Goal: Task Accomplishment & Management: Manage account settings

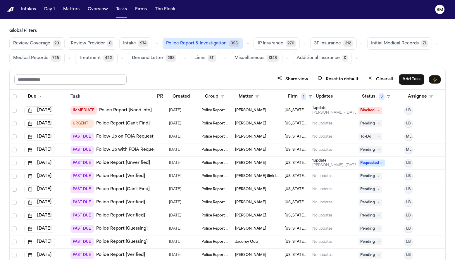
click at [54, 80] on input "text" at bounding box center [70, 79] width 112 height 11
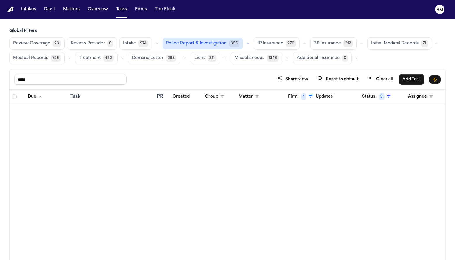
click at [200, 41] on span "Police Report & Investigation" at bounding box center [196, 44] width 61 height 6
click at [200, 41] on span "Police Report & Investigation" at bounding box center [197, 44] width 61 height 6
click at [294, 97] on button "Firm 1" at bounding box center [300, 97] width 31 height 11
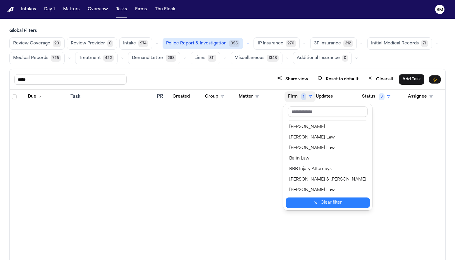
click at [321, 206] on div "Clear filter" at bounding box center [331, 203] width 21 height 7
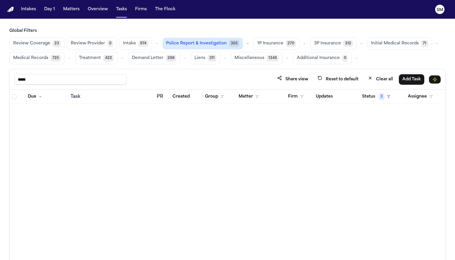
click at [48, 79] on input "*****" at bounding box center [70, 79] width 112 height 11
type input "*"
click at [146, 85] on div "Share view Reset to default Clear all Add Task" at bounding box center [228, 79] width 436 height 20
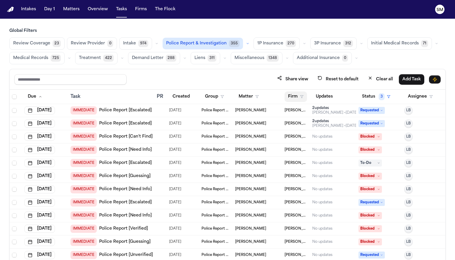
click at [298, 100] on button "Firm" at bounding box center [296, 97] width 23 height 11
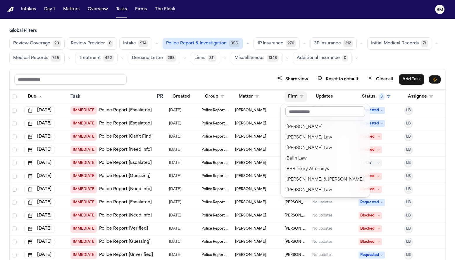
click at [300, 114] on input "text" at bounding box center [326, 112] width 80 height 11
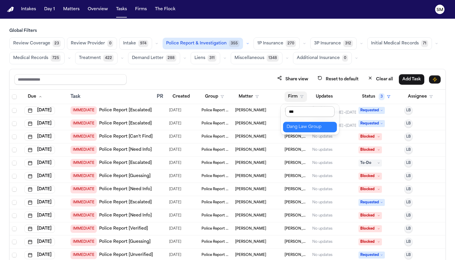
type input "****"
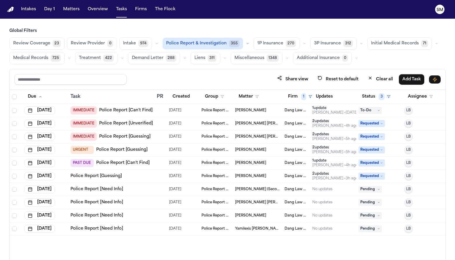
click at [252, 112] on span "Vidal Benitez Lopez" at bounding box center [250, 110] width 31 height 5
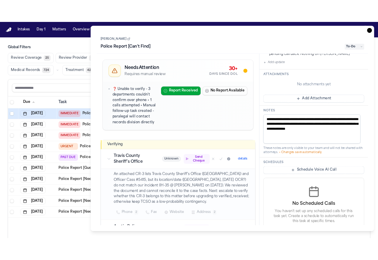
scroll to position [178, 0]
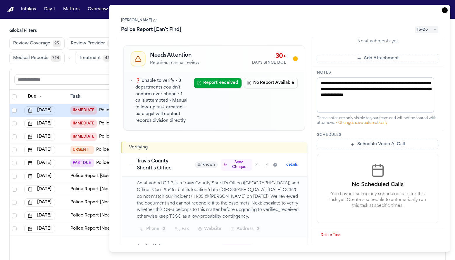
click at [150, 21] on link "Vidal Benitez Lopez" at bounding box center [139, 20] width 36 height 5
click at [263, 26] on div "Police Report [Can't Find]" at bounding box center [266, 29] width 291 height 9
click at [352, 7] on div "Task Details Vidal Benitez Lopez Police Report [Can't Find] To-Do Needs Attenti…" at bounding box center [280, 129] width 342 height 248
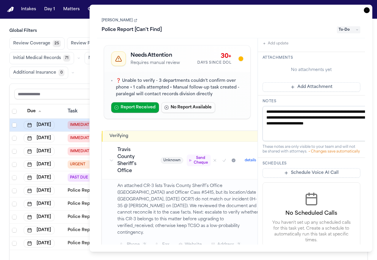
scroll to position [212, 0]
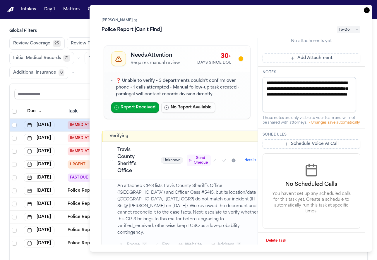
click at [368, 10] on icon "button" at bounding box center [367, 10] width 6 height 6
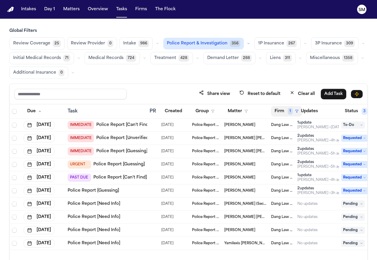
click at [290, 111] on span "1" at bounding box center [290, 111] width 5 height 7
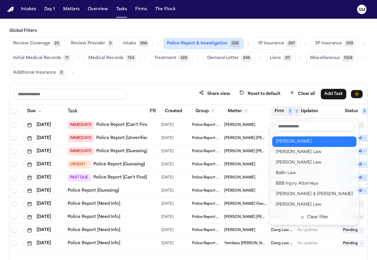
click at [296, 145] on div "Albert Le" at bounding box center [314, 141] width 77 height 7
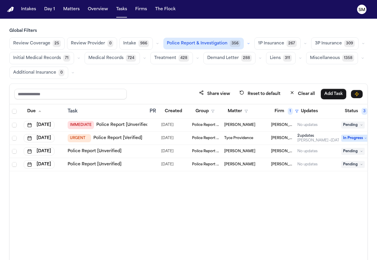
click at [82, 151] on link "Police Report [Unverified]" at bounding box center [95, 152] width 54 height 6
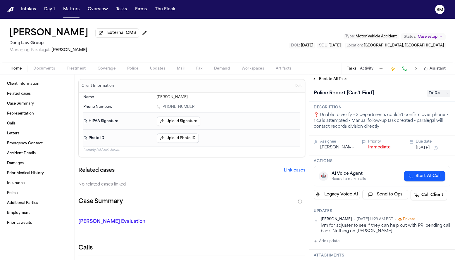
drag, startPoint x: 68, startPoint y: 36, endPoint x: 34, endPoint y: 38, distance: 33.7
click at [34, 38] on h1 "[PERSON_NAME]" at bounding box center [48, 33] width 79 height 11
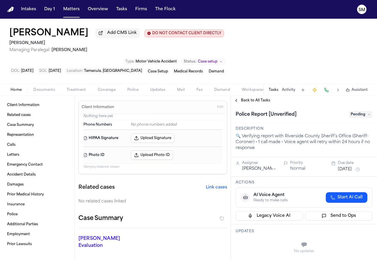
drag, startPoint x: 85, startPoint y: 40, endPoint x: 33, endPoint y: 36, distance: 52.0
click at [33, 36] on div "Saroj Taengkaew Add CMS Link DO NOT CONTACT CLIENT DIRECTLY DO NOT CONTACT Albe…" at bounding box center [116, 40] width 215 height 25
copy h1 "Taengkaew"
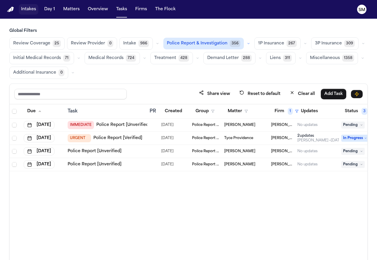
click at [22, 8] on button "Intakes" at bounding box center [29, 9] width 20 height 11
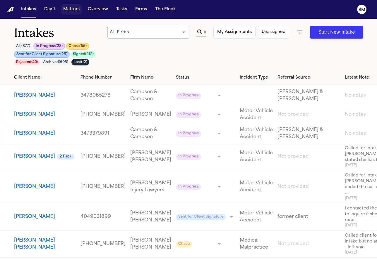
click at [68, 9] on button "Matters" at bounding box center [71, 9] width 21 height 11
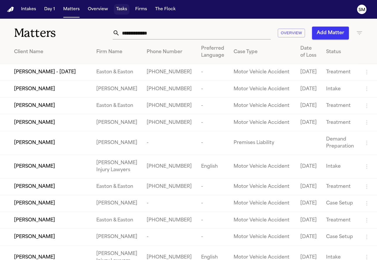
click at [126, 11] on button "Tasks" at bounding box center [122, 9] width 16 height 11
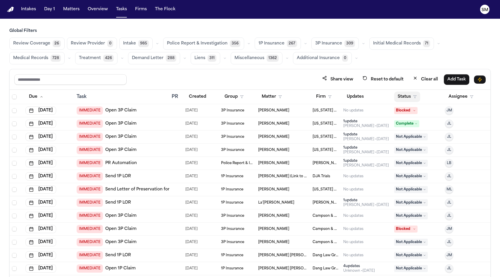
click at [377, 97] on polygon "button" at bounding box center [415, 97] width 3 height 3
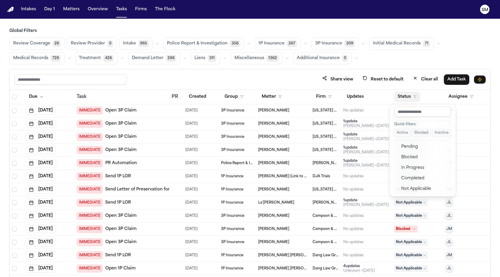
click at [377, 132] on button "Active" at bounding box center [402, 133] width 16 height 8
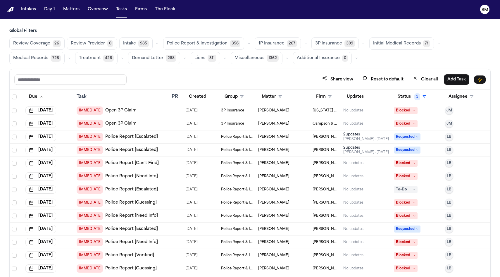
click at [228, 48] on button "Police Report & Investigation 356" at bounding box center [203, 43] width 81 height 12
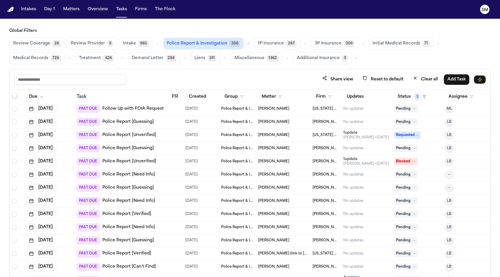
scroll to position [2329, 0]
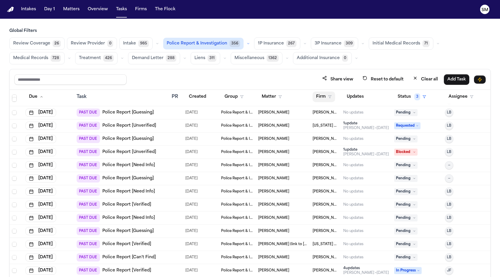
click at [322, 94] on button "Firm" at bounding box center [324, 97] width 23 height 11
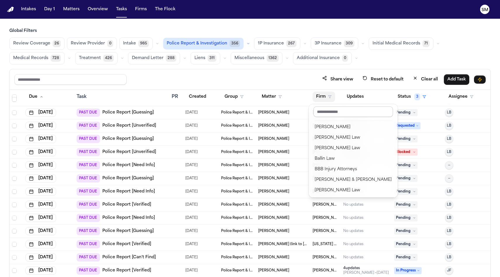
click at [332, 108] on input "text" at bounding box center [354, 112] width 80 height 11
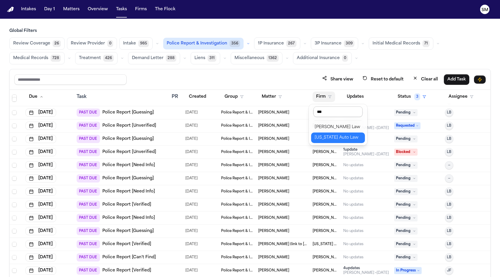
type input "****"
click at [335, 127] on div "[US_STATE] Auto Law" at bounding box center [338, 127] width 47 height 7
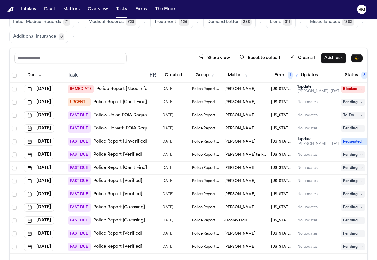
scroll to position [49, 0]
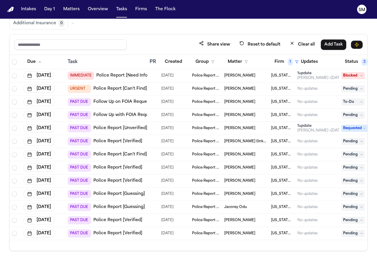
click at [113, 234] on link "Police Report [Verified]" at bounding box center [117, 234] width 49 height 6
click at [108, 220] on link "Police Report [Verified]" at bounding box center [117, 221] width 49 height 6
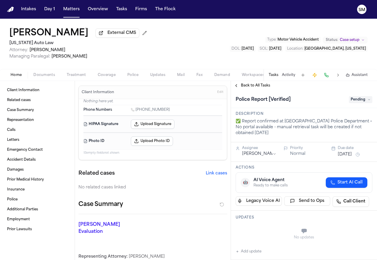
click at [138, 77] on button "Police" at bounding box center [132, 75] width 23 height 7
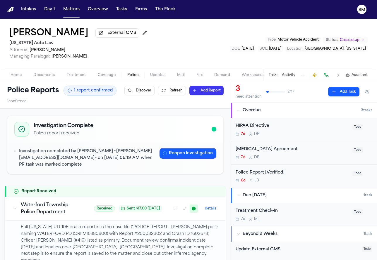
click at [20, 80] on div "Home Documents Treatment Coverage Police Updates Mail Fax Demand Workspaces Art…" at bounding box center [188, 75] width 377 height 12
click at [18, 78] on span "Home" at bounding box center [16, 75] width 11 height 5
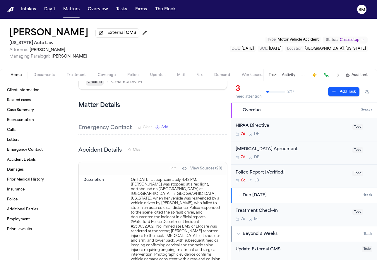
scroll to position [348, 0]
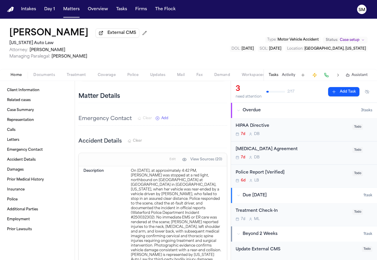
click at [335, 179] on div "Police Report [Verified] 6d L B" at bounding box center [292, 177] width 113 height 14
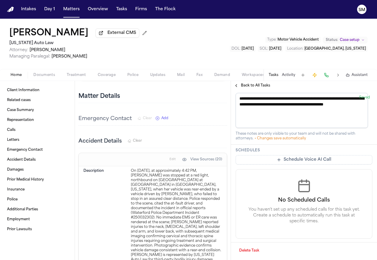
scroll to position [223, 0]
click at [127, 81] on div "Home Documents Treatment Coverage Police Updates Mail Fax Demand Workspaces Art…" at bounding box center [188, 75] width 377 height 12
click at [129, 79] on button "Police" at bounding box center [132, 75] width 23 height 7
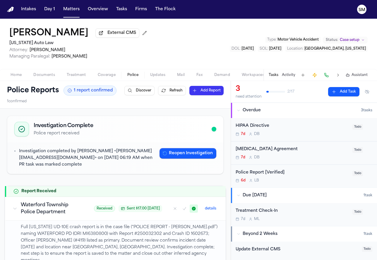
scroll to position [103, 0]
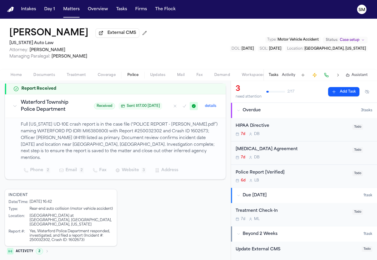
click at [49, 78] on span "Documents" at bounding box center [44, 75] width 22 height 5
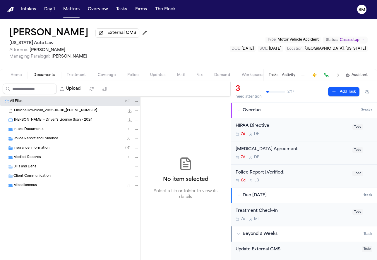
click at [43, 137] on div "Police Report and Evidence ( 7 )" at bounding box center [70, 138] width 140 height 9
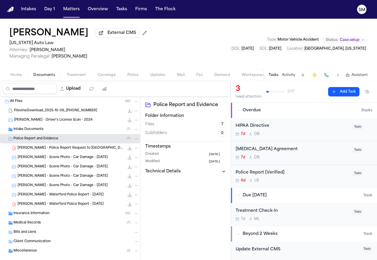
click at [64, 204] on span "N. Oates - Waterford Police Report - 9.25.25" at bounding box center [61, 204] width 86 height 5
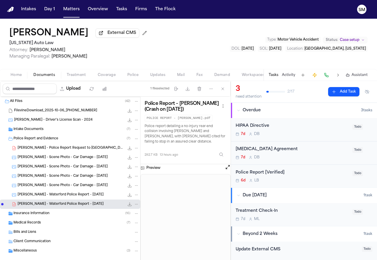
click at [65, 198] on div "N. Oates - Waterford Police Report - 9.25.25 700.0 KB • JPEG" at bounding box center [78, 195] width 121 height 6
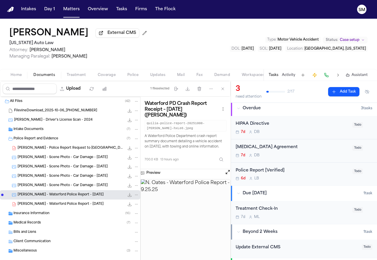
scroll to position [2, 0]
click at [71, 207] on span "N. Oates - Waterford Police Report - 9.25.25" at bounding box center [61, 204] width 86 height 5
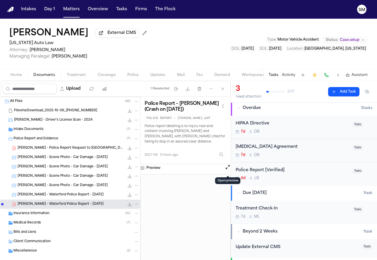
click at [228, 170] on button "Open preview" at bounding box center [228, 167] width 6 height 6
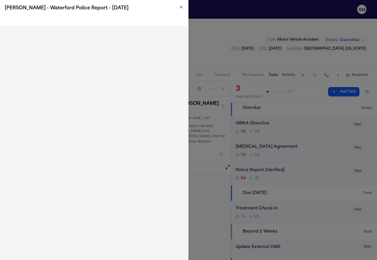
click at [181, 6] on icon "button" at bounding box center [181, 7] width 5 height 5
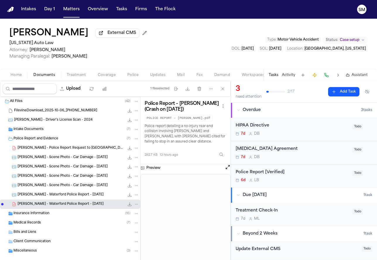
scroll to position [0, 0]
click at [352, 174] on span "Todo" at bounding box center [357, 174] width 11 height 6
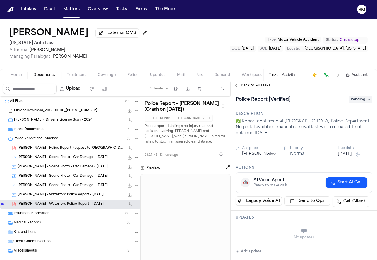
click at [356, 102] on span "Pending" at bounding box center [360, 99] width 23 height 7
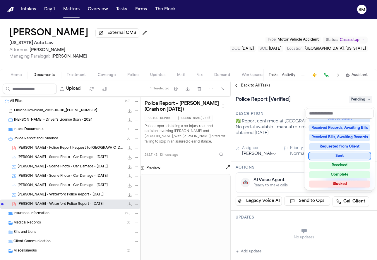
scroll to position [91, 0]
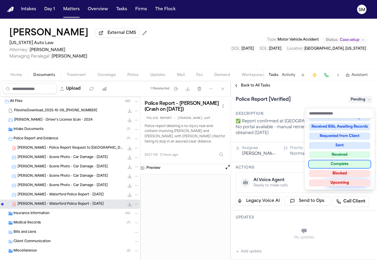
click at [340, 166] on div "Complete" at bounding box center [339, 164] width 61 height 7
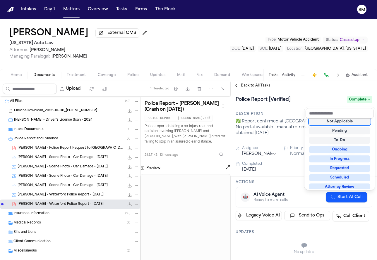
scroll to position [2, 0]
click at [368, 101] on icon at bounding box center [369, 99] width 3 height 3
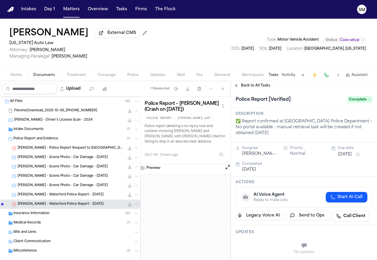
click at [291, 239] on div "Updates No updates Add update" at bounding box center [304, 250] width 146 height 49
click at [299, 250] on div "No updates" at bounding box center [304, 248] width 137 height 21
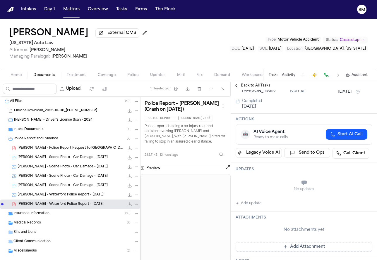
scroll to position [126, 0]
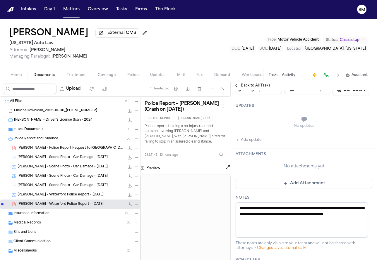
click at [248, 143] on button "Add update" at bounding box center [249, 140] width 26 height 7
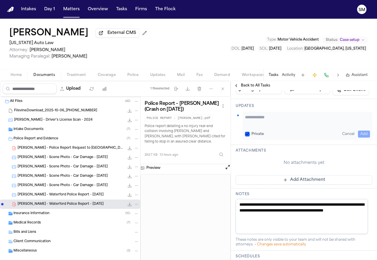
click at [262, 116] on textarea "Add your update" at bounding box center [307, 120] width 125 height 12
type textarea "**********"
click at [358, 135] on button "Add" at bounding box center [364, 134] width 12 height 7
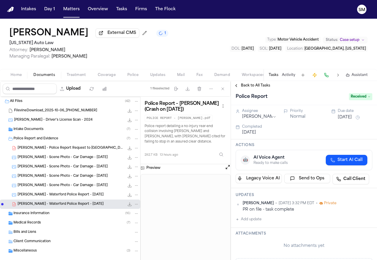
scroll to position [0, 0]
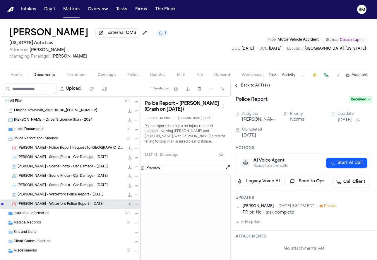
click at [368, 101] on icon at bounding box center [369, 99] width 3 height 3
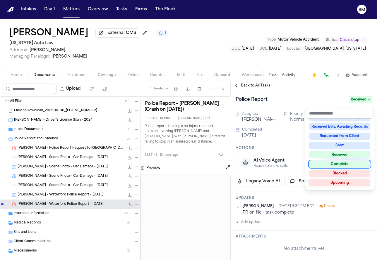
click at [348, 164] on div "Complete" at bounding box center [339, 164] width 61 height 7
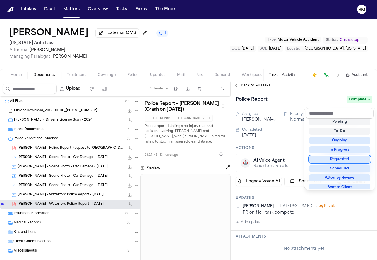
scroll to position [6, 0]
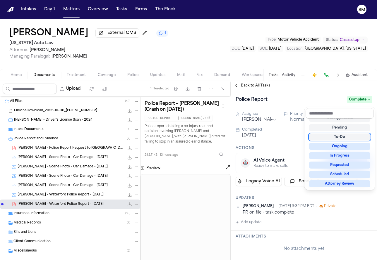
click at [328, 93] on div "Police Report Complete" at bounding box center [304, 99] width 146 height 18
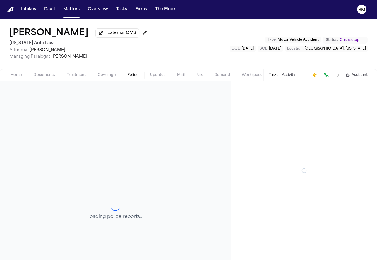
click at [125, 75] on button "Police" at bounding box center [132, 75] width 23 height 7
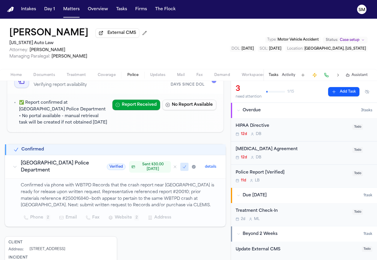
scroll to position [50, 0]
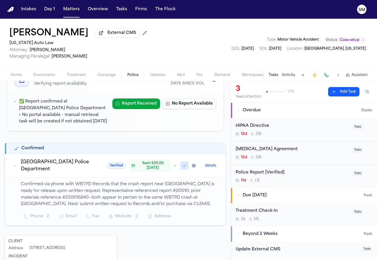
drag, startPoint x: 46, startPoint y: 208, endPoint x: 69, endPoint y: 207, distance: 23.2
click at [69, 207] on p "Confirmed via phone with WBTPD Records that the crash report near [GEOGRAPHIC_D…" at bounding box center [120, 194] width 198 height 27
click at [47, 74] on span "Documents" at bounding box center [44, 75] width 22 height 5
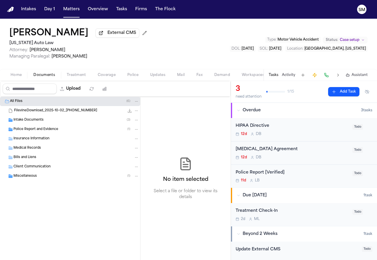
click at [41, 132] on span "Police Report and Evidence" at bounding box center [35, 129] width 45 height 5
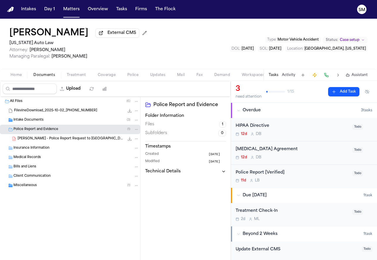
click at [44, 141] on span "[PERSON_NAME] - Police Report Request to [GEOGRAPHIC_DATA][PERSON_NAME] - [DATE]" at bounding box center [71, 139] width 107 height 5
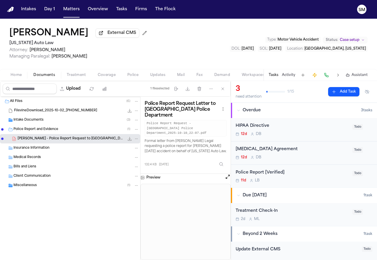
click at [128, 77] on span "Police" at bounding box center [132, 75] width 11 height 5
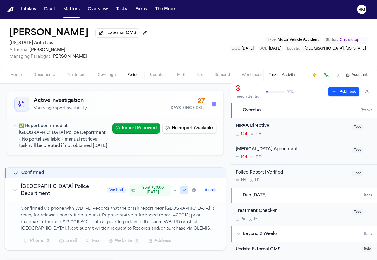
scroll to position [26, 0]
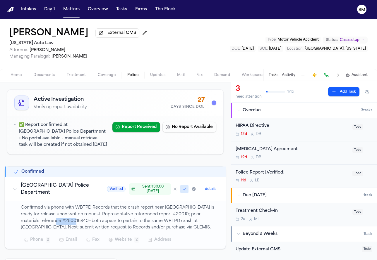
drag, startPoint x: 46, startPoint y: 230, endPoint x: 66, endPoint y: 230, distance: 20.8
click at [66, 230] on p "Confirmed via phone with WBTPD Records that the crash report near [GEOGRAPHIC_D…" at bounding box center [120, 218] width 198 height 27
click at [59, 227] on p "Confirmed via phone with WBTPD Records that the crash report near [GEOGRAPHIC_D…" at bounding box center [120, 218] width 198 height 27
drag, startPoint x: 45, startPoint y: 231, endPoint x: 67, endPoint y: 232, distance: 22.6
click at [67, 231] on p "Confirmed via phone with WBTPD Records that the crash report near [GEOGRAPHIC_D…" at bounding box center [120, 218] width 198 height 27
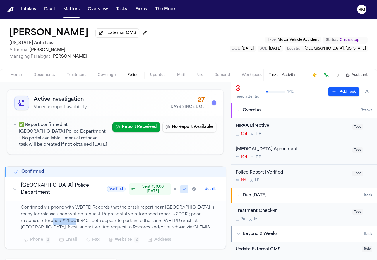
copy p "250016840"
click at [18, 79] on span "button" at bounding box center [16, 78] width 18 height 1
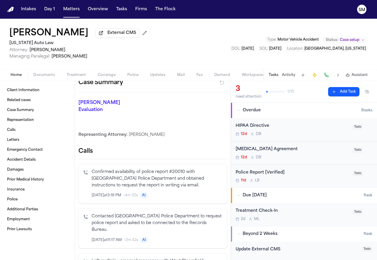
scroll to position [224, 0]
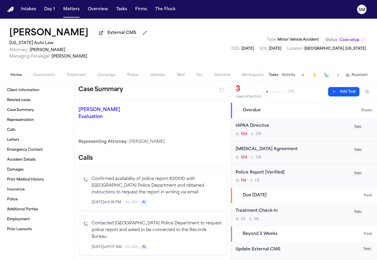
click at [128, 77] on span "Police" at bounding box center [132, 75] width 11 height 5
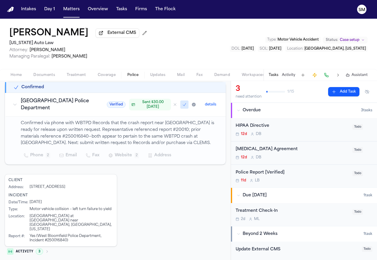
scroll to position [118, 0]
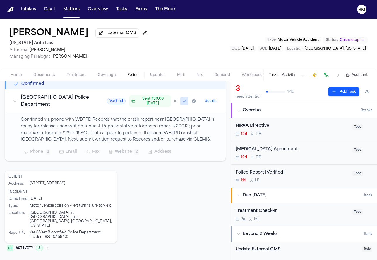
click at [192, 102] on icon "Mark as received" at bounding box center [194, 101] width 4 height 4
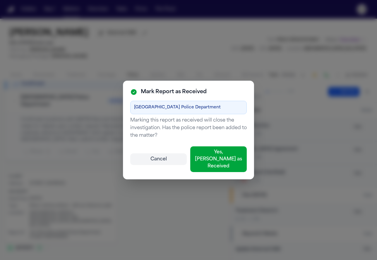
click at [161, 159] on button "Cancel" at bounding box center [158, 160] width 56 height 12
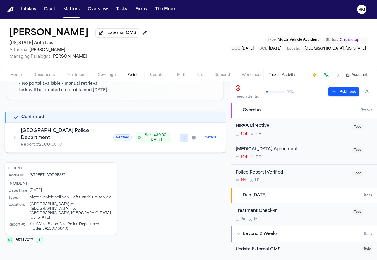
click at [203, 139] on button "details" at bounding box center [211, 137] width 16 height 7
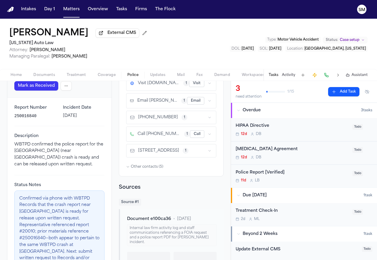
scroll to position [54, 0]
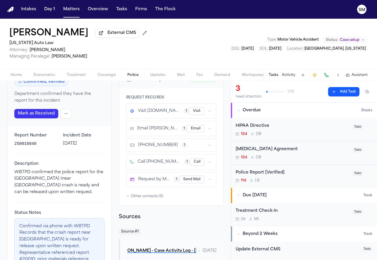
click at [208, 109] on icon "button" at bounding box center [210, 111] width 4 height 4
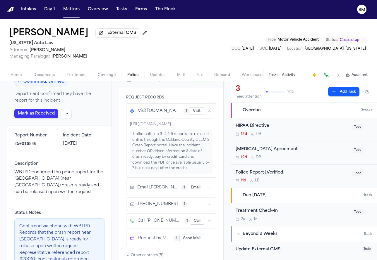
click at [208, 109] on icon "button" at bounding box center [210, 111] width 4 height 4
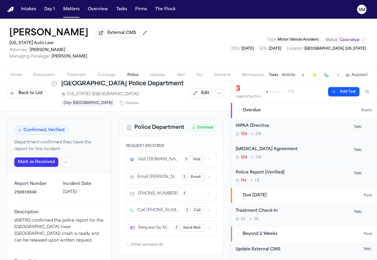
scroll to position [11, 0]
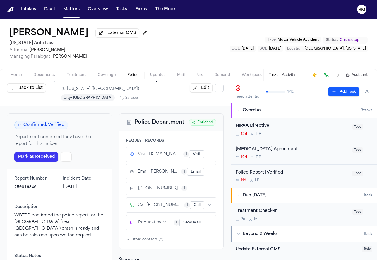
click at [338, 74] on button at bounding box center [338, 75] width 8 height 8
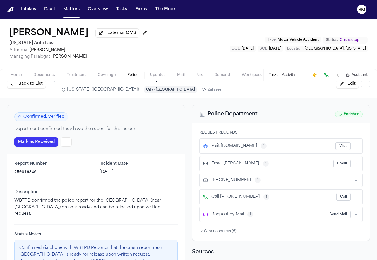
click at [338, 74] on button at bounding box center [338, 75] width 8 height 8
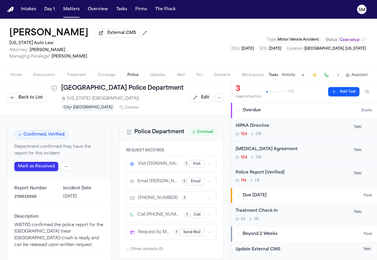
scroll to position [0, 0]
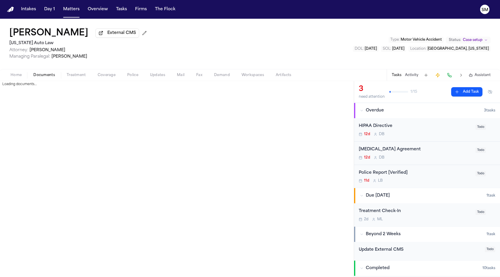
click at [44, 77] on span "Documents" at bounding box center [44, 75] width 22 height 5
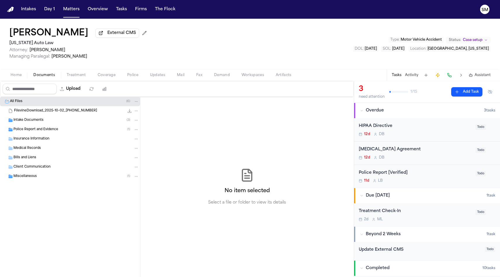
click at [45, 134] on div "Police Report and Evidence ( 1 )" at bounding box center [70, 129] width 140 height 9
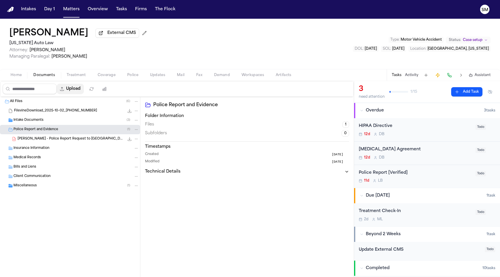
click at [75, 88] on button "Upload" at bounding box center [70, 89] width 27 height 11
select select "**********"
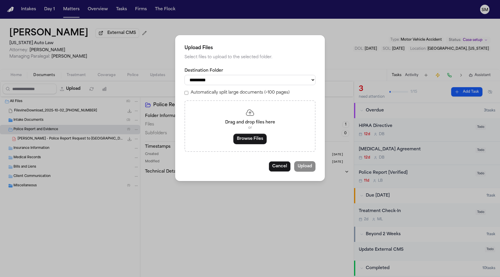
click at [251, 144] on button "Browse Files" at bounding box center [250, 139] width 33 height 11
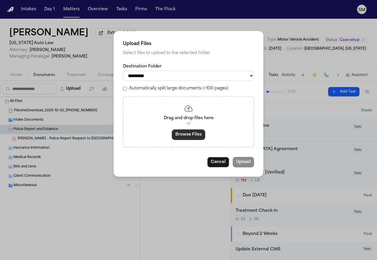
click at [182, 137] on button "Browse Files" at bounding box center [188, 135] width 33 height 11
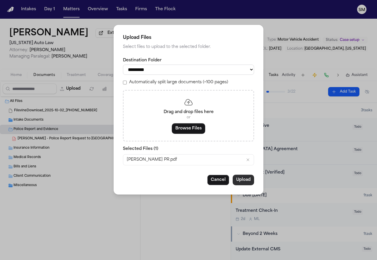
click at [238, 183] on button "Upload" at bounding box center [243, 180] width 21 height 11
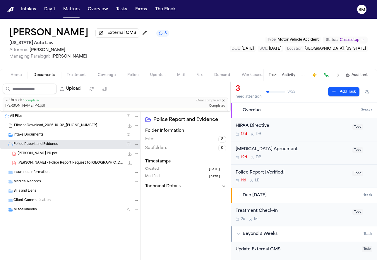
click at [133, 76] on span "Police" at bounding box center [132, 75] width 11 height 5
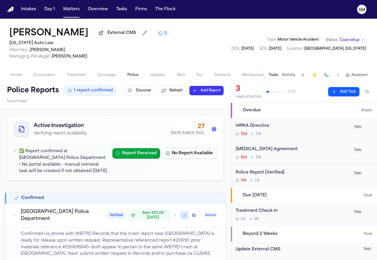
click at [318, 176] on div "Police Report [Verified]" at bounding box center [292, 173] width 113 height 7
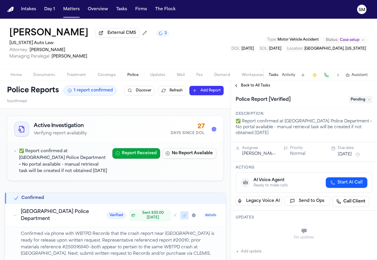
click at [357, 103] on span "Pending" at bounding box center [360, 99] width 23 height 7
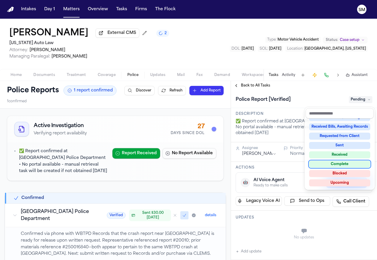
click at [342, 165] on div "Complete" at bounding box center [339, 164] width 61 height 7
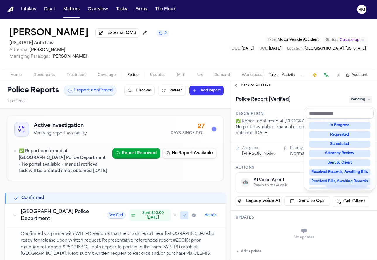
scroll to position [6, 0]
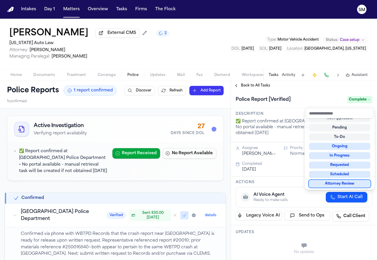
click at [312, 96] on div "Police Report [Verified] Complete" at bounding box center [304, 99] width 146 height 18
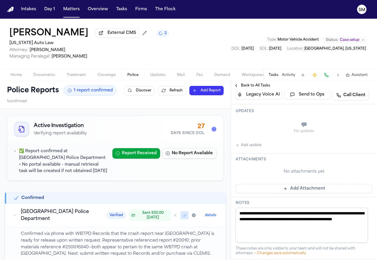
scroll to position [97, 0]
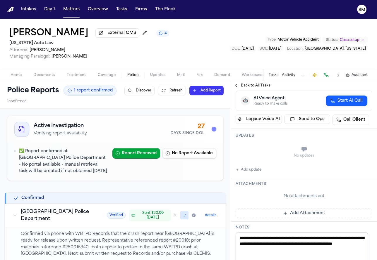
click at [244, 172] on button "Add update" at bounding box center [249, 170] width 26 height 7
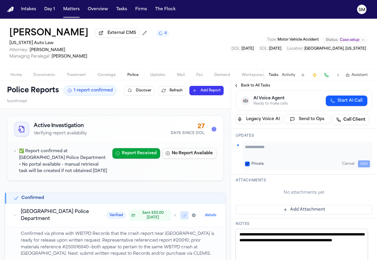
click at [278, 147] on textarea "Add your update" at bounding box center [307, 150] width 125 height 12
type textarea "**********"
click at [361, 166] on button "Add" at bounding box center [364, 164] width 12 height 7
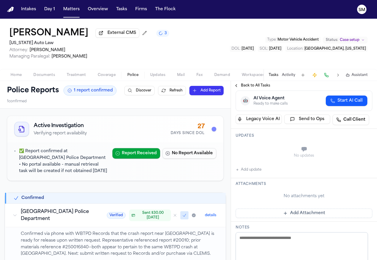
scroll to position [62, 0]
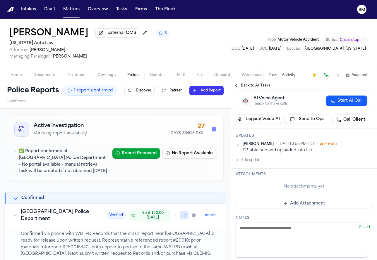
click at [365, 145] on html "Intakes Day 1 Matters Overview Tasks Firms The Flock SM Edythe Fagenson-Rubin E…" at bounding box center [188, 130] width 377 height 260
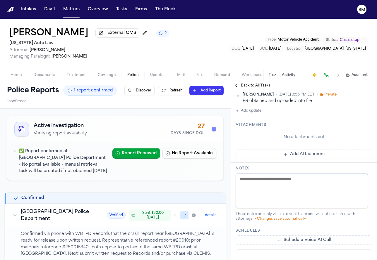
scroll to position [0, 0]
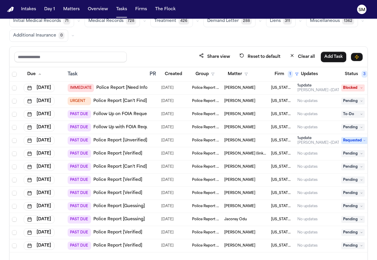
scroll to position [49, 0]
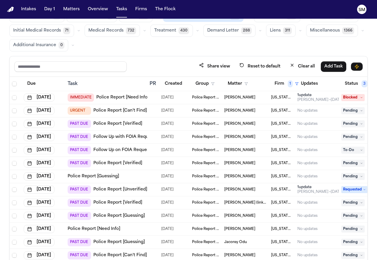
scroll to position [49, 0]
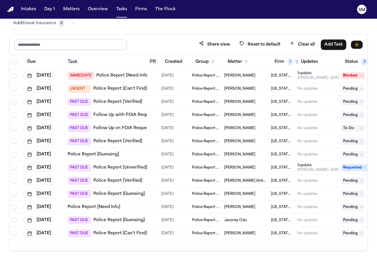
click at [53, 44] on input "text" at bounding box center [70, 45] width 112 height 11
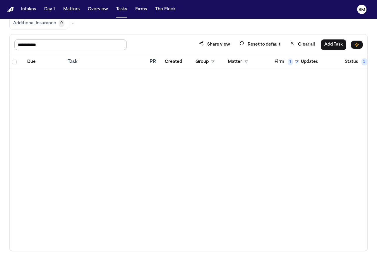
type input "**********"
click at [300, 42] on button "Clear all" at bounding box center [302, 44] width 32 height 11
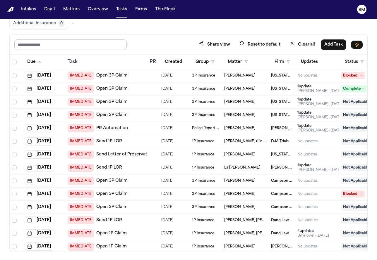
click at [109, 47] on input "text" at bounding box center [70, 45] width 112 height 11
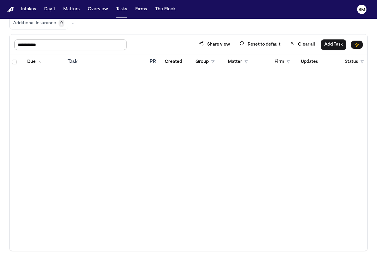
type input "**********"
click at [294, 44] on icon "button" at bounding box center [292, 43] width 5 height 5
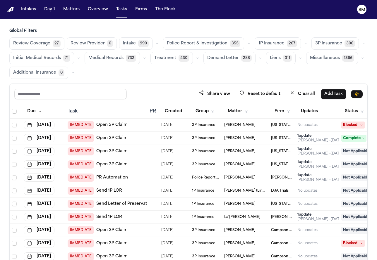
click at [66, 10] on button "Matters" at bounding box center [71, 9] width 21 height 11
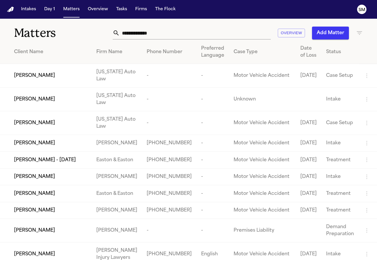
click at [144, 36] on input "text" at bounding box center [195, 33] width 151 height 13
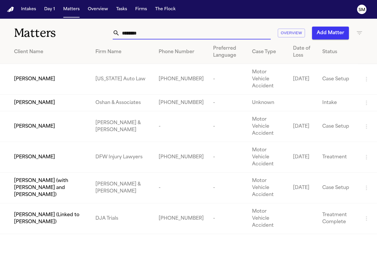
type input "********"
click at [30, 76] on span "[PERSON_NAME]" at bounding box center [34, 79] width 41 height 7
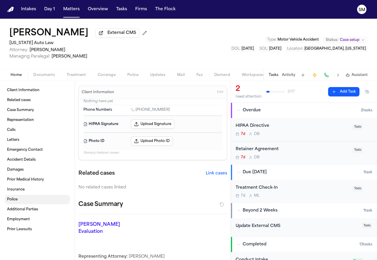
click at [26, 200] on link "Police" at bounding box center [37, 199] width 65 height 9
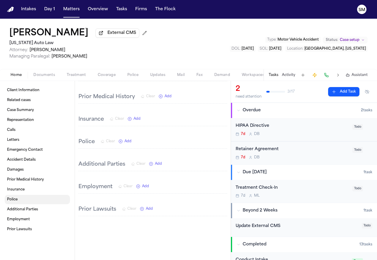
scroll to position [879, 0]
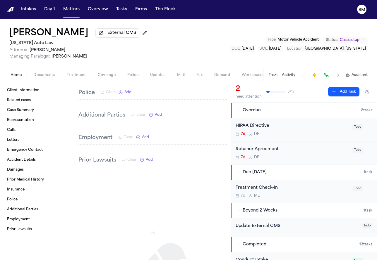
click at [141, 75] on button "Police" at bounding box center [132, 75] width 23 height 7
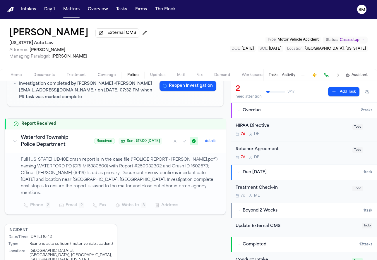
scroll to position [103, 0]
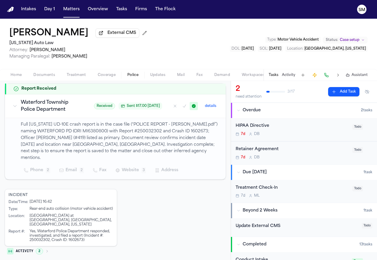
click at [40, 77] on span "Documents" at bounding box center [44, 75] width 22 height 5
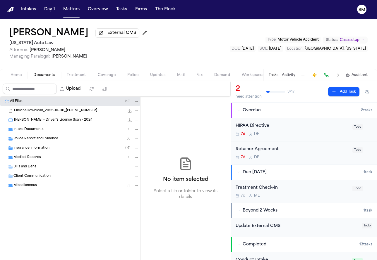
click at [61, 140] on div "Police Report and Evidence ( 7 )" at bounding box center [76, 138] width 126 height 5
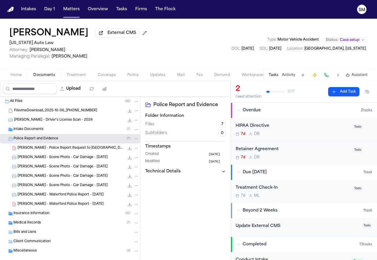
click at [59, 205] on span "[PERSON_NAME] - Waterford Police Report - [DATE]" at bounding box center [61, 204] width 86 height 5
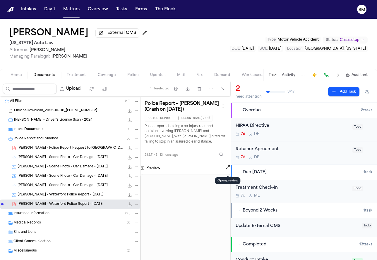
click at [225, 170] on button "Open preview" at bounding box center [228, 167] width 6 height 6
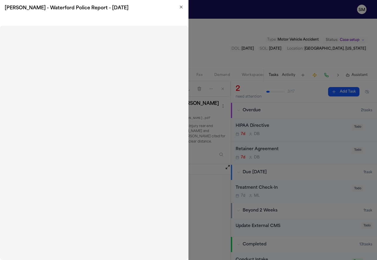
click at [180, 8] on icon "button" at bounding box center [181, 7] width 5 height 5
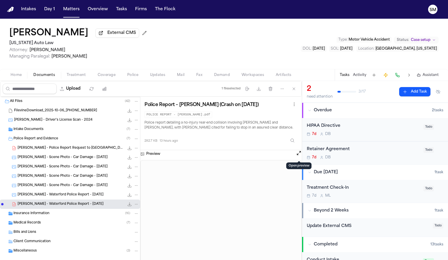
click at [298, 153] on button "Open preview" at bounding box center [299, 153] width 6 height 6
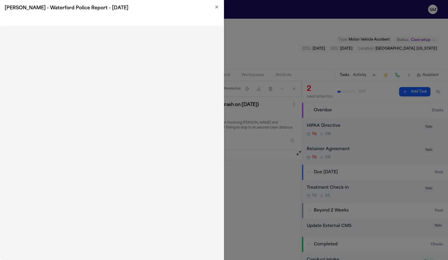
click at [215, 8] on icon "button" at bounding box center [217, 7] width 5 height 5
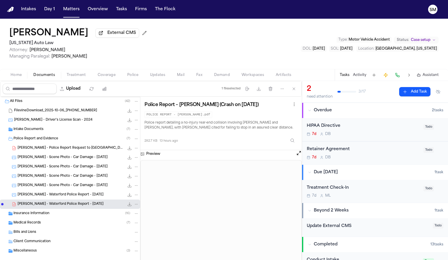
click at [7, 73] on button "Home" at bounding box center [16, 75] width 23 height 7
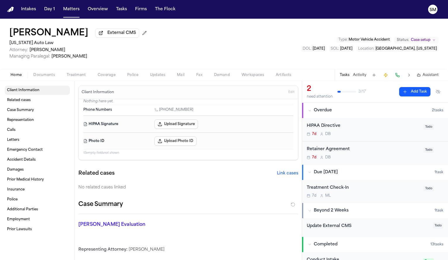
click at [35, 92] on span "Client Information" at bounding box center [23, 90] width 32 height 5
click at [33, 101] on link "Related cases" at bounding box center [37, 100] width 65 height 9
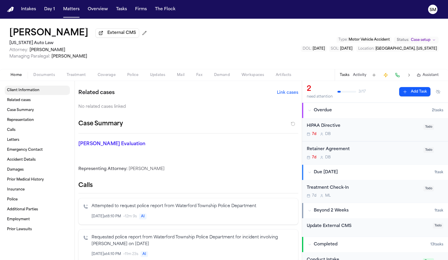
click at [34, 95] on link "Client Information" at bounding box center [37, 90] width 65 height 9
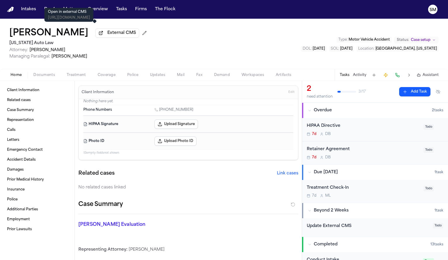
click at [107, 35] on span "External CMS" at bounding box center [121, 33] width 29 height 6
click at [107, 36] on span "External CMS" at bounding box center [121, 33] width 29 height 6
click at [187, 77] on button "Mail" at bounding box center [180, 75] width 19 height 7
click at [18, 78] on span "Home" at bounding box center [16, 75] width 11 height 5
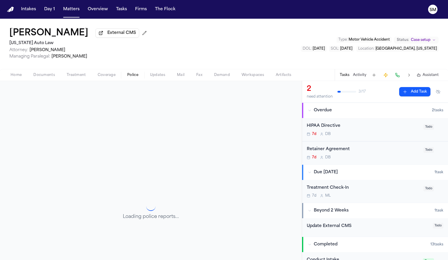
click at [135, 75] on span "Police" at bounding box center [132, 75] width 11 height 5
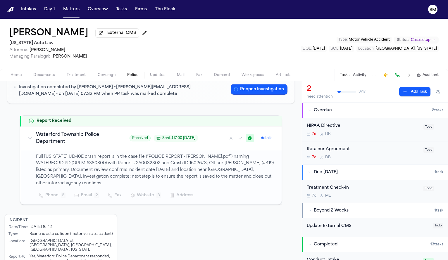
scroll to position [90, 0]
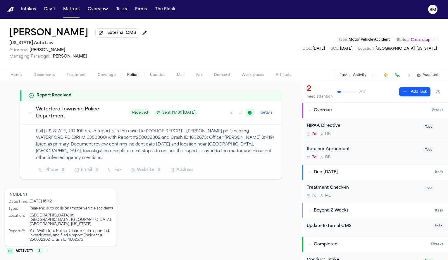
click at [14, 76] on span "Home" at bounding box center [16, 75] width 11 height 5
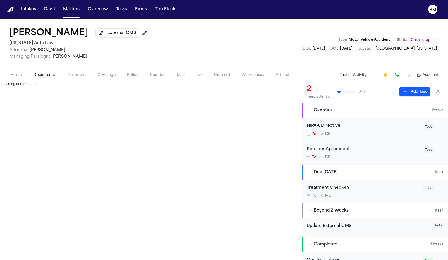
click at [46, 78] on span "Documents" at bounding box center [44, 75] width 22 height 5
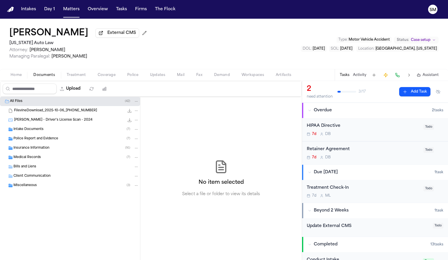
click at [45, 139] on span "Police Report and Evidence" at bounding box center [35, 139] width 45 height 5
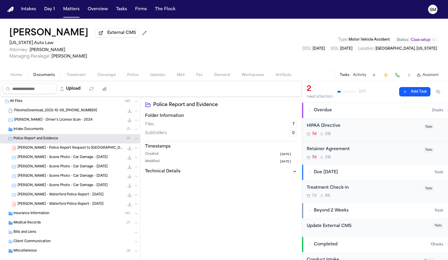
click at [70, 205] on span "[PERSON_NAME] - Waterford Police Report - [DATE]" at bounding box center [61, 204] width 86 height 5
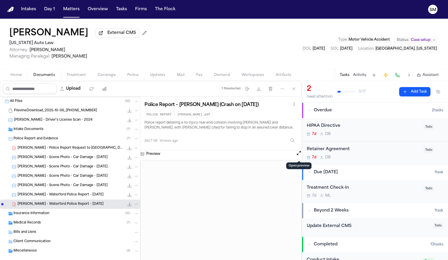
click at [301, 155] on button "Open preview" at bounding box center [299, 153] width 6 height 6
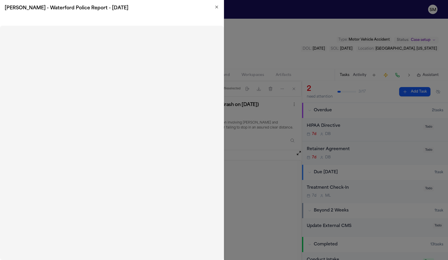
click at [217, 7] on icon "button" at bounding box center [217, 7] width 2 height 2
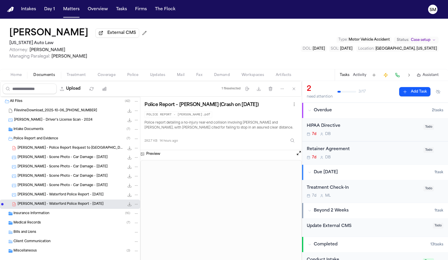
click at [18, 78] on span "Home" at bounding box center [16, 75] width 11 height 5
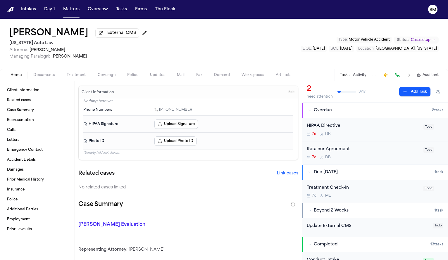
click at [42, 84] on div "Client Information Related cases Case Summary Representation Calls Letters Emer…" at bounding box center [37, 170] width 75 height 179
click at [42, 77] on span "Documents" at bounding box center [44, 75] width 22 height 5
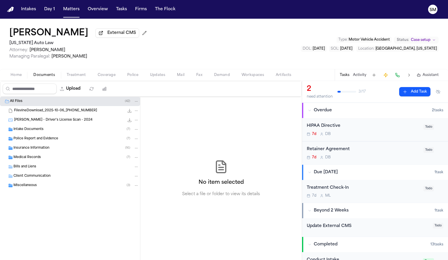
click at [63, 139] on div "Police Report and Evidence ( 7 )" at bounding box center [76, 138] width 126 height 5
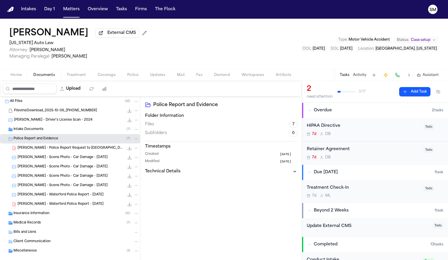
click at [68, 207] on span "[PERSON_NAME] - Waterford Police Report - [DATE]" at bounding box center [61, 204] width 86 height 5
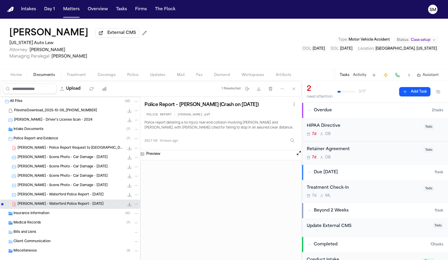
click at [359, 75] on button "Activity" at bounding box center [359, 75] width 13 height 5
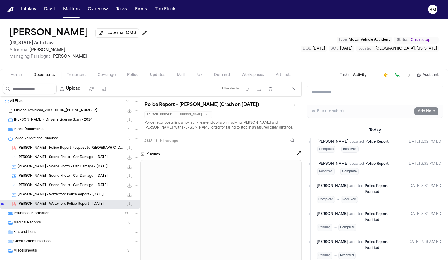
click at [343, 95] on textarea "Add a note to this matter" at bounding box center [375, 95] width 136 height 19
type textarea "**********"
click at [377, 114] on button "Add Note" at bounding box center [427, 111] width 24 height 8
